Goal: Information Seeking & Learning: Learn about a topic

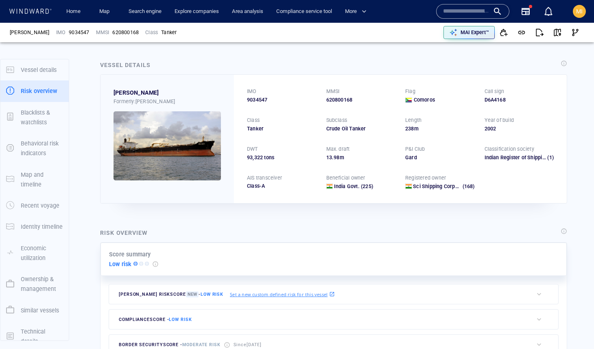
scroll to position [21, 0]
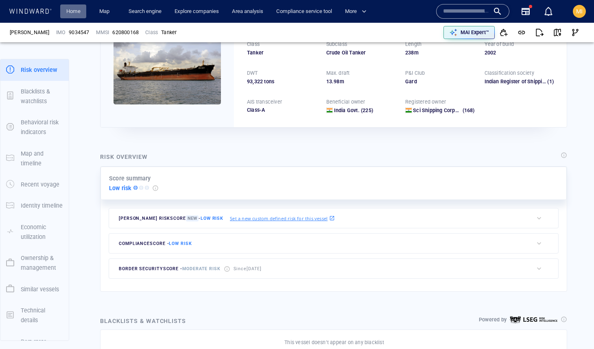
click at [76, 13] on link "Home" at bounding box center [73, 11] width 21 height 14
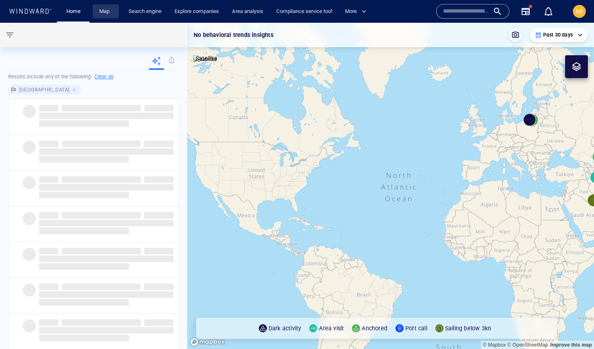
click at [105, 12] on link "Map" at bounding box center [106, 11] width 20 height 14
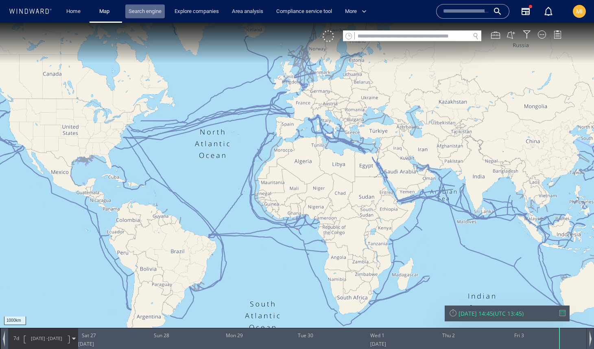
click at [144, 7] on link "Search engine" at bounding box center [144, 11] width 39 height 14
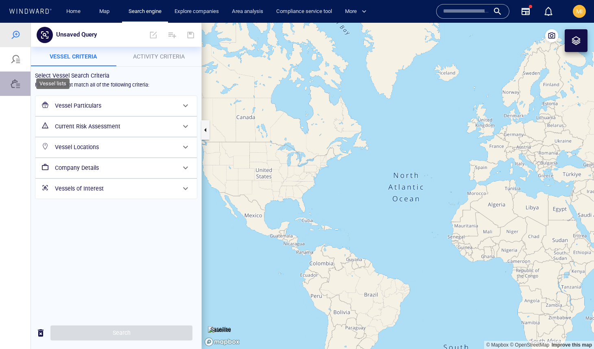
click at [17, 84] on div at bounding box center [16, 84] width 10 height 10
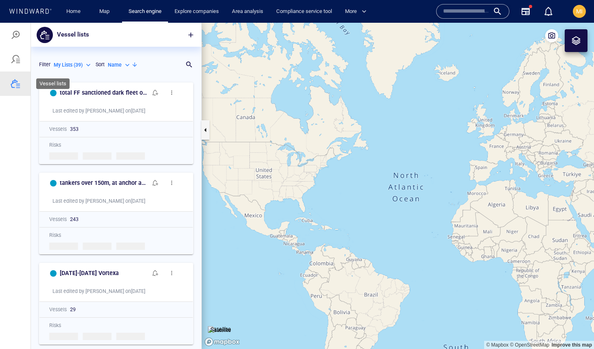
scroll to position [271, 170]
click at [115, 66] on p "Name" at bounding box center [115, 64] width 14 height 7
click at [122, 99] on p "Last Update" at bounding box center [129, 101] width 27 height 7
type input "*********"
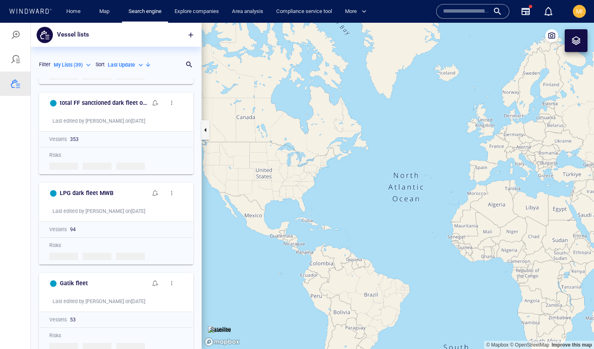
scroll to position [278, 0]
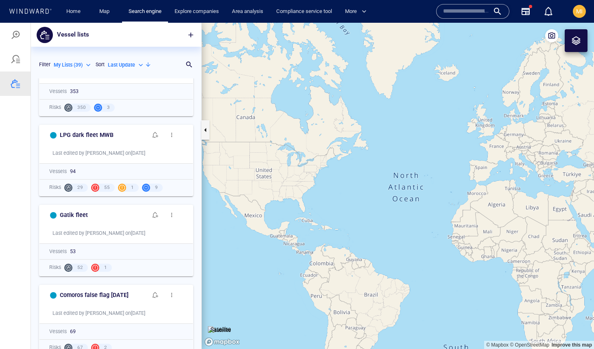
click at [466, 13] on input "text" at bounding box center [466, 11] width 46 height 12
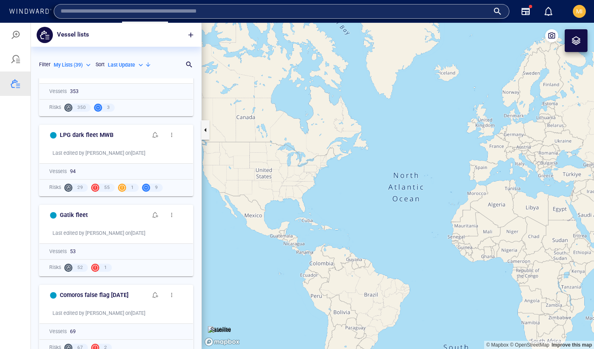
paste input "*******"
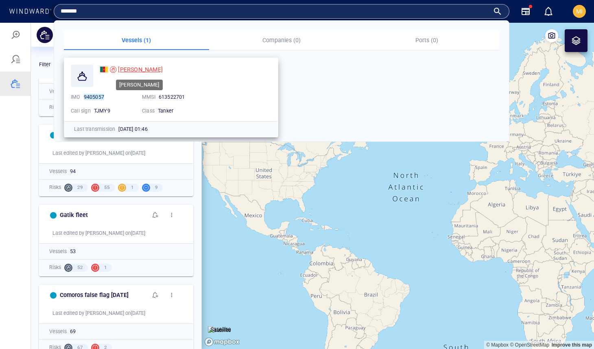
type input "*******"
click at [130, 69] on span "[PERSON_NAME]" at bounding box center [140, 69] width 45 height 7
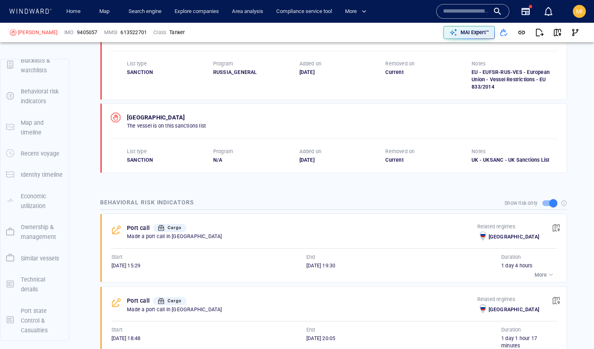
scroll to position [42, 0]
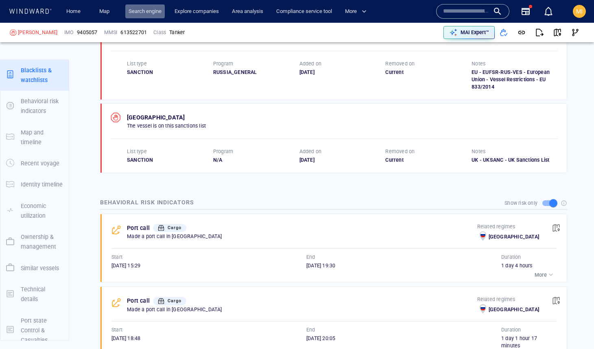
click at [141, 10] on link "Search engine" at bounding box center [144, 11] width 39 height 14
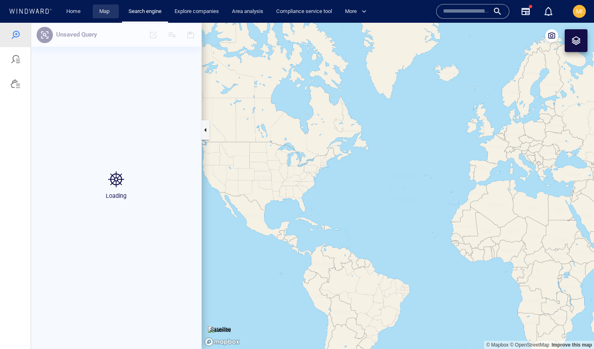
click at [105, 13] on link "Map" at bounding box center [106, 11] width 20 height 14
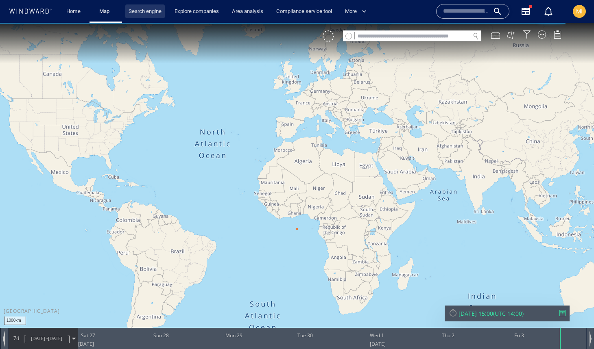
click at [141, 9] on link "Search engine" at bounding box center [144, 11] width 39 height 14
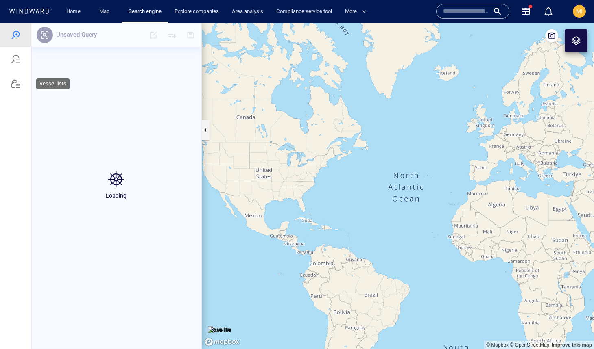
click at [18, 82] on div at bounding box center [16, 84] width 10 height 10
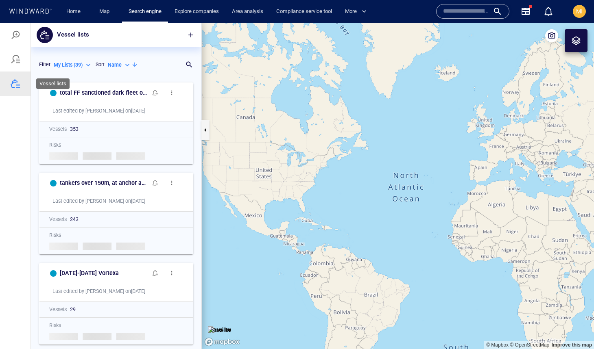
scroll to position [271, 170]
click at [130, 63] on div "Name" at bounding box center [120, 64] width 24 height 7
click at [129, 102] on p "Last Update" at bounding box center [129, 101] width 27 height 7
type input "*********"
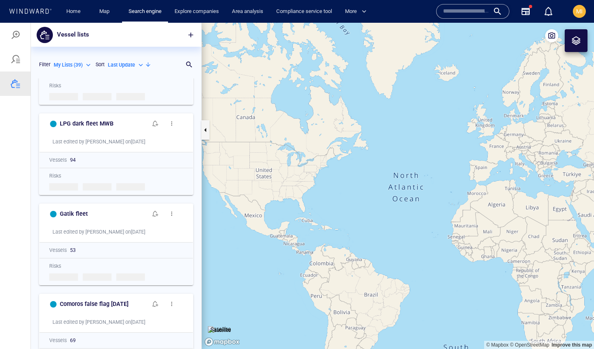
scroll to position [340, 0]
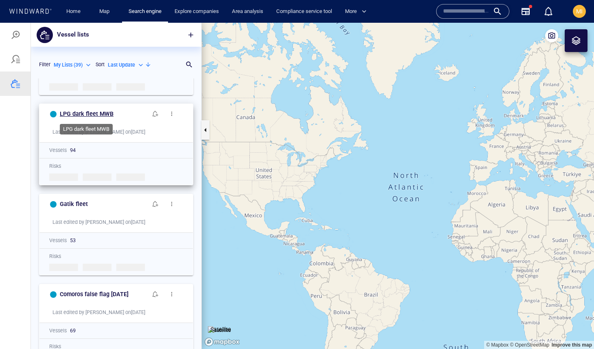
click at [102, 113] on h6 "LPG dark fleet MWB" at bounding box center [87, 114] width 54 height 10
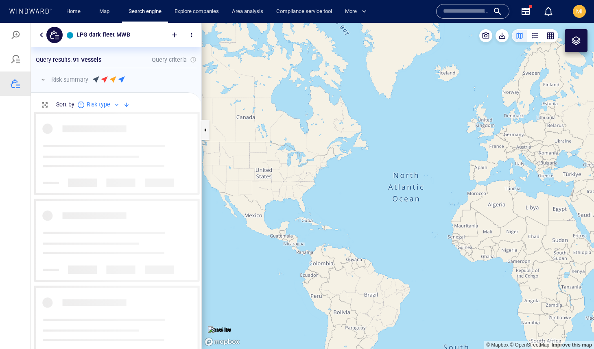
scroll to position [237, 170]
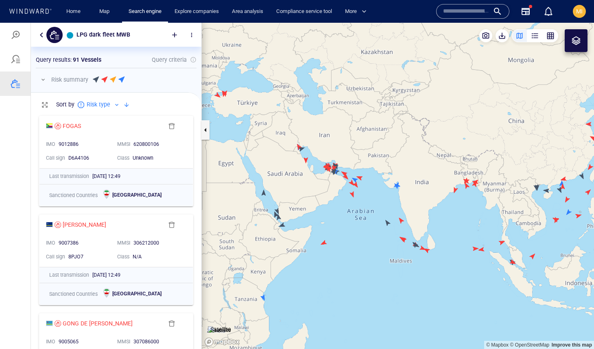
drag, startPoint x: 273, startPoint y: 127, endPoint x: 285, endPoint y: 137, distance: 15.9
click at [285, 137] on canvas "Map" at bounding box center [398, 186] width 392 height 327
click at [504, 37] on span "button" at bounding box center [502, 36] width 8 height 8
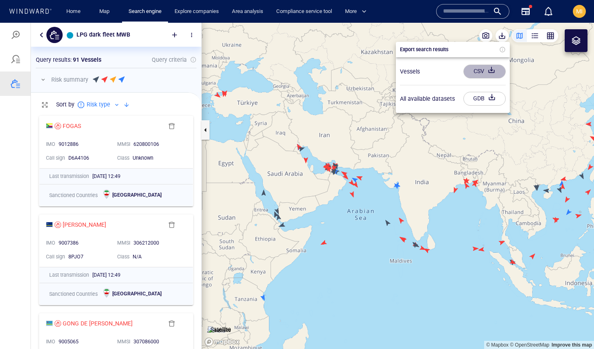
click at [476, 73] on div "CSV" at bounding box center [479, 71] width 14 height 13
click at [55, 38] on div at bounding box center [297, 186] width 594 height 327
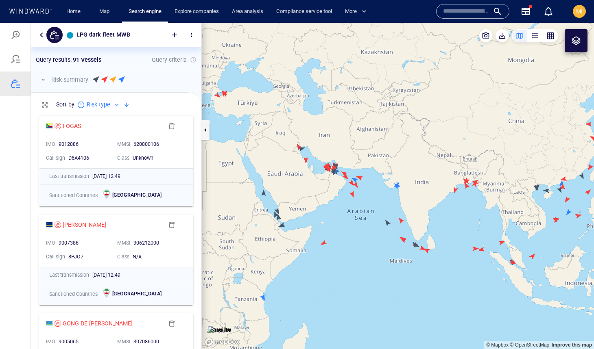
click at [43, 38] on button "button" at bounding box center [42, 35] width 10 height 10
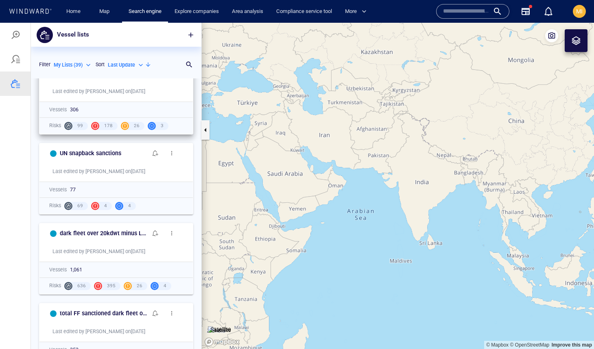
scroll to position [31, 0]
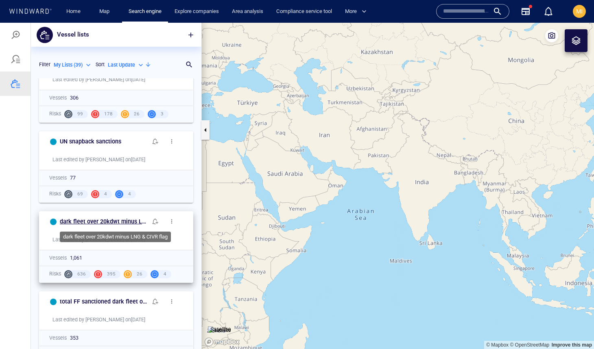
click at [107, 218] on h6 "dark fleet over 20kdwt minus LNG & CIVR flag" at bounding box center [103, 222] width 87 height 10
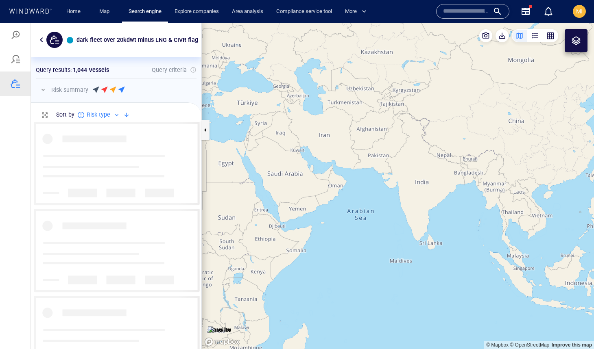
scroll to position [227, 170]
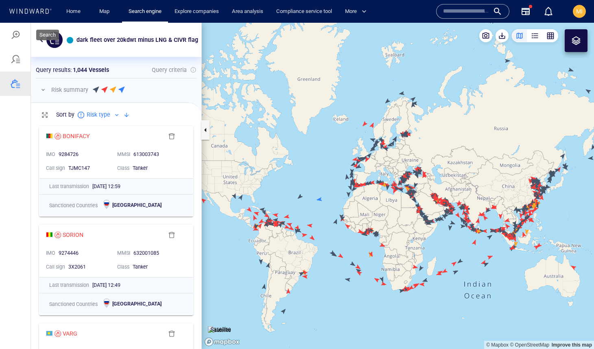
click at [17, 35] on div at bounding box center [16, 35] width 10 height 10
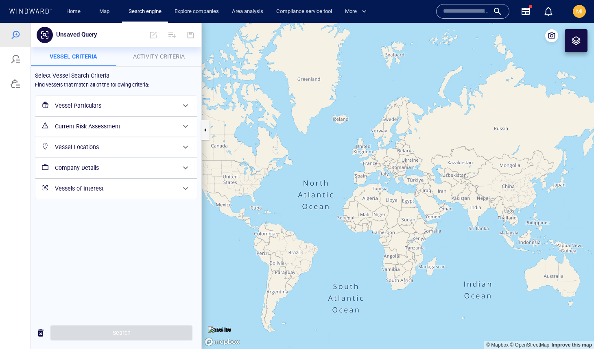
click at [91, 185] on h6 "Vessels of Interest" at bounding box center [115, 189] width 121 height 10
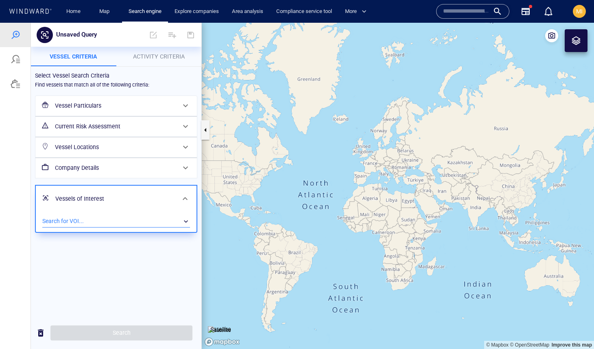
click at [98, 220] on div "​" at bounding box center [116, 222] width 148 height 12
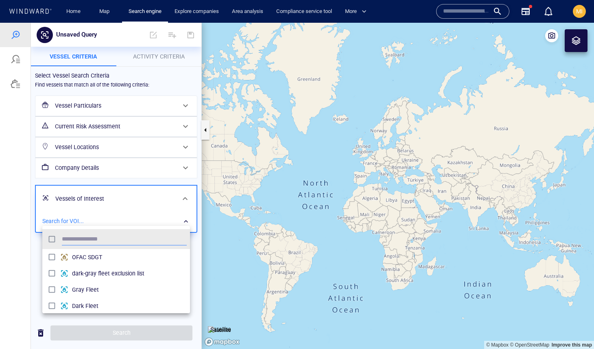
scroll to position [81, 148]
type input "*"
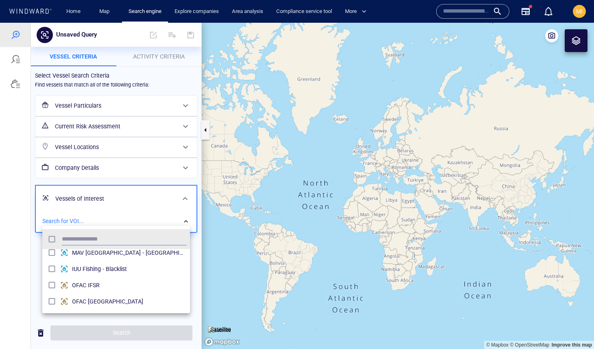
click at [151, 202] on div at bounding box center [297, 186] width 594 height 327
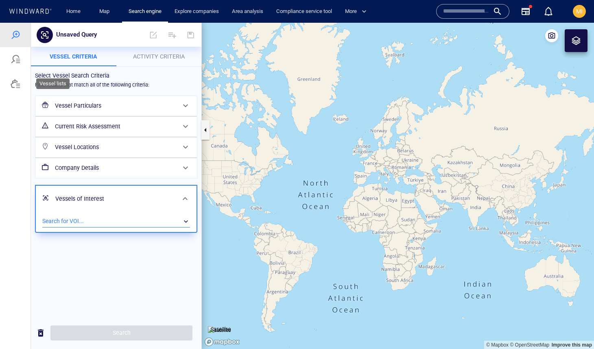
click at [15, 83] on div at bounding box center [16, 84] width 10 height 10
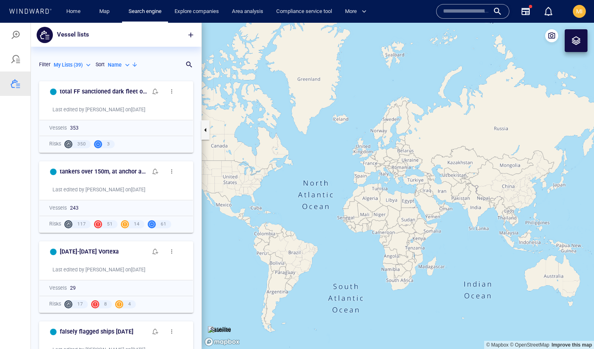
scroll to position [0, 0]
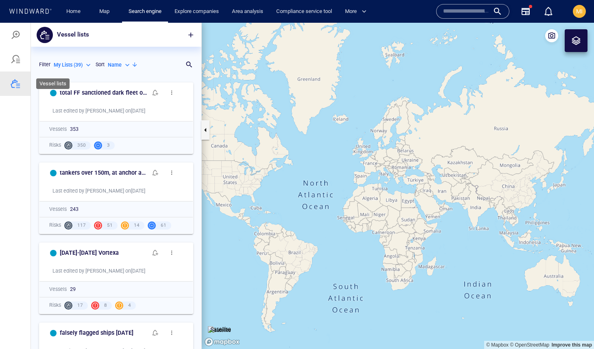
click at [13, 83] on div at bounding box center [16, 84] width 10 height 10
click at [141, 12] on link "Search engine" at bounding box center [144, 11] width 39 height 14
click at [17, 38] on div at bounding box center [16, 35] width 10 height 10
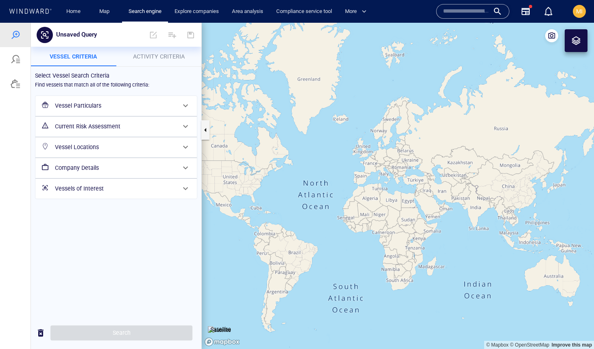
click at [99, 185] on h6 "Vessels of Interest" at bounding box center [115, 189] width 121 height 10
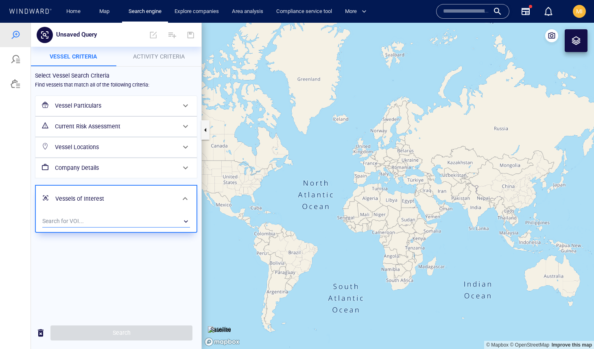
click at [98, 217] on div "​" at bounding box center [116, 222] width 148 height 12
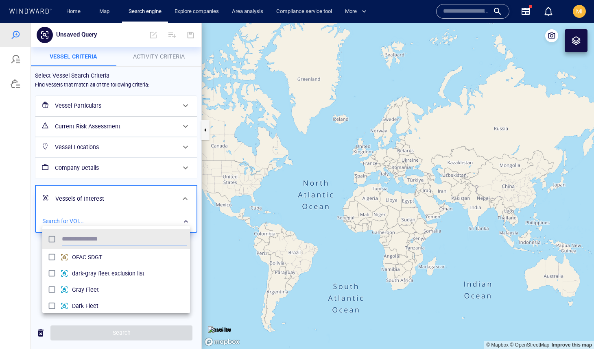
scroll to position [81, 148]
type input "**********"
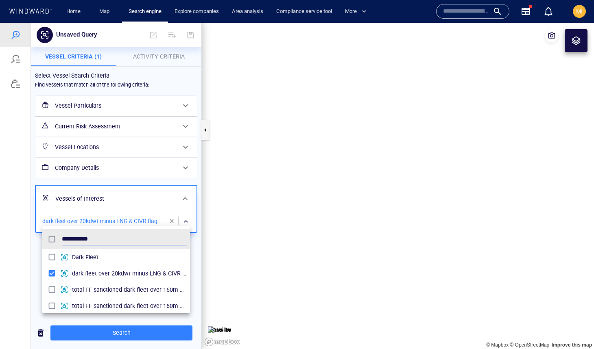
scroll to position [81, 148]
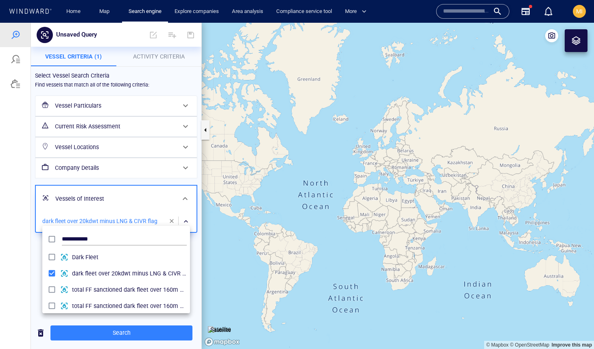
click at [141, 103] on div at bounding box center [297, 186] width 594 height 327
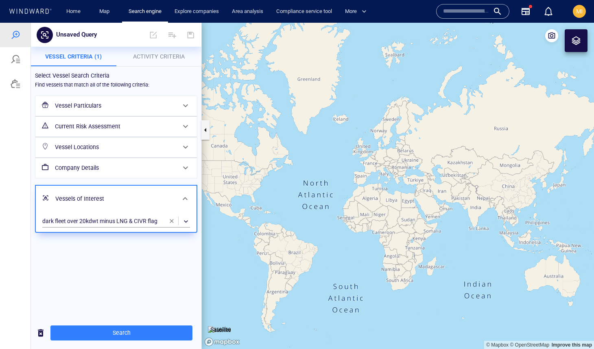
click at [137, 103] on h6 "Vessel Particulars" at bounding box center [115, 106] width 121 height 10
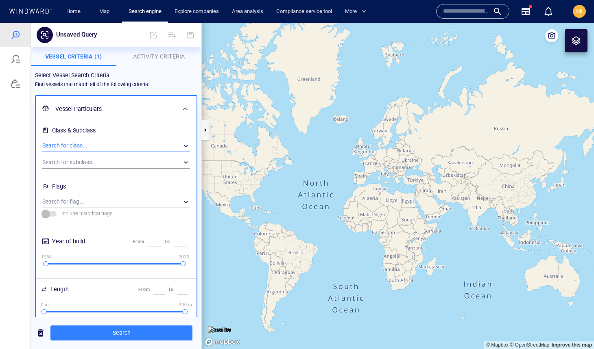
click at [108, 145] on div "​" at bounding box center [116, 146] width 148 height 12
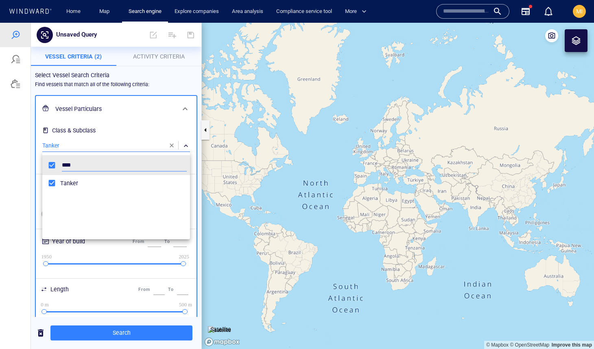
click at [128, 176] on li "Tanker" at bounding box center [116, 183] width 148 height 16
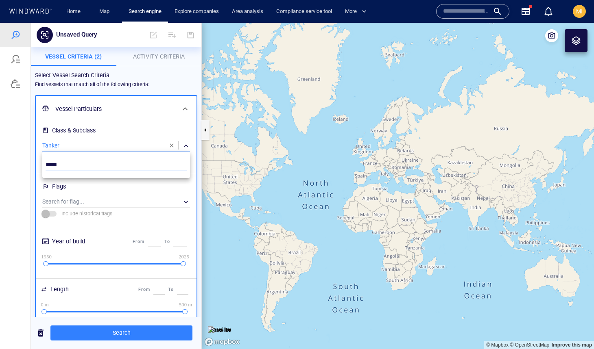
type input "*****"
click at [118, 211] on div at bounding box center [297, 186] width 594 height 327
click at [112, 161] on div "​" at bounding box center [116, 163] width 148 height 12
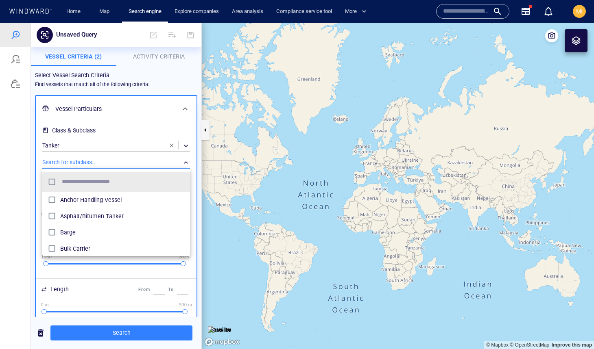
scroll to position [81, 148]
type input "***"
click at [107, 334] on div at bounding box center [297, 186] width 594 height 327
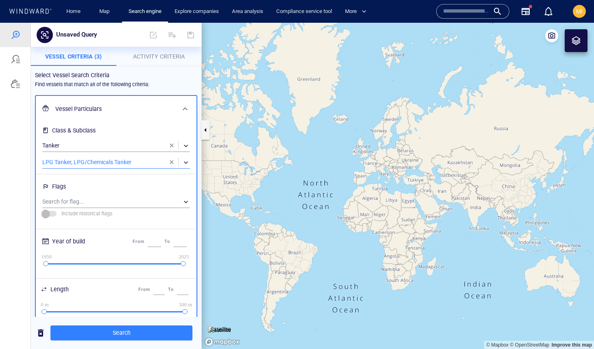
click at [107, 334] on span "Search" at bounding box center [121, 333] width 129 height 10
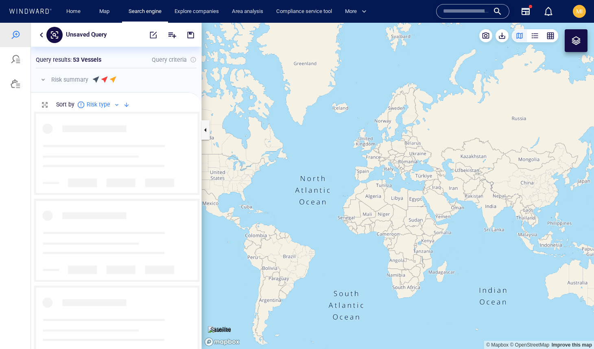
scroll to position [237, 170]
